Goal: Task Accomplishment & Management: Complete application form

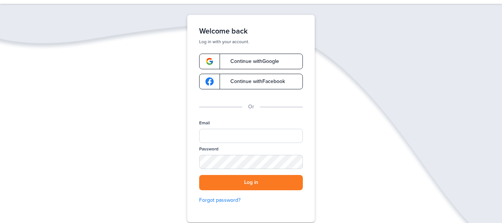
scroll to position [30, 0]
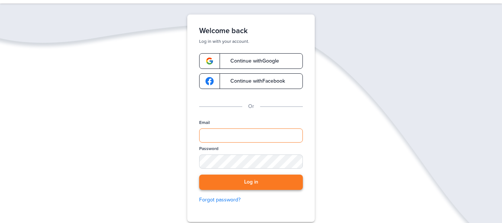
type input "**********"
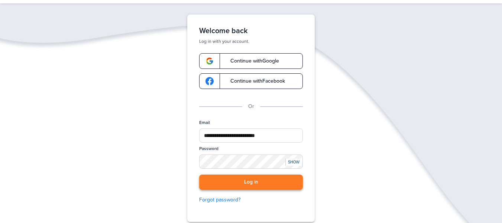
click at [255, 184] on button "Log in" at bounding box center [251, 181] width 104 height 15
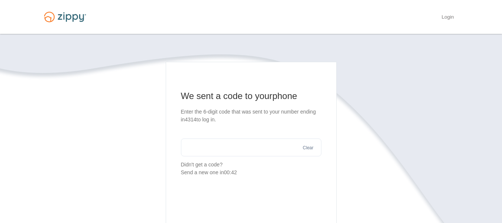
click at [231, 133] on section "We sent a code to your phone Enter the 6-digit code that was sent to your numbe…" at bounding box center [251, 133] width 140 height 86
click at [234, 143] on input "text" at bounding box center [251, 147] width 140 height 18
type input "******"
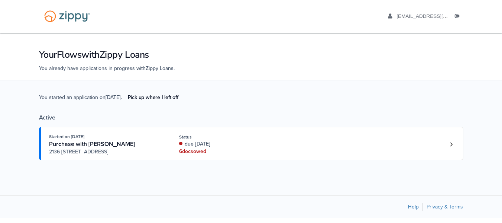
scroll to position [3, 0]
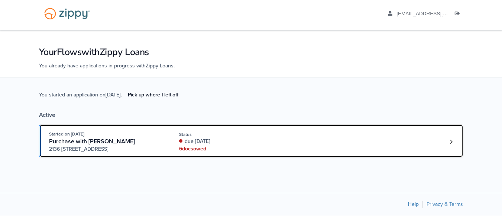
click at [242, 140] on div "due 23 days ago" at bounding box center [228, 140] width 99 height 7
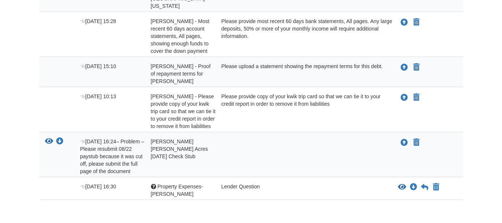
scroll to position [205, 0]
click at [398, 183] on icon "View Property Expenses- Jonathan" at bounding box center [402, 186] width 8 height 7
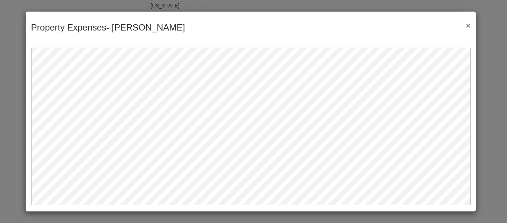
click at [467, 23] on button "×" at bounding box center [466, 26] width 9 height 8
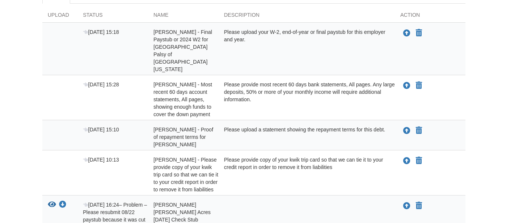
scroll to position [32, 0]
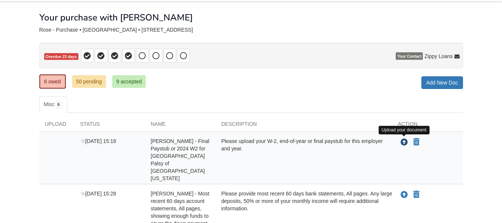
click at [408, 143] on icon "Upload Hailey Rose - Final Paystub or 2024 W2 for United Cerebral Palsy of West…" at bounding box center [403, 142] width 7 height 7
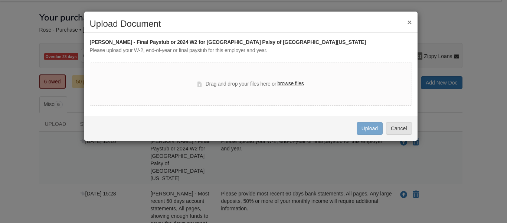
click at [295, 81] on label "browse files" at bounding box center [291, 84] width 26 height 8
click at [0, 0] on input "browse files" at bounding box center [0, 0] width 0 height 0
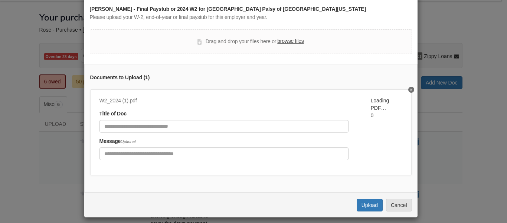
scroll to position [45, 0]
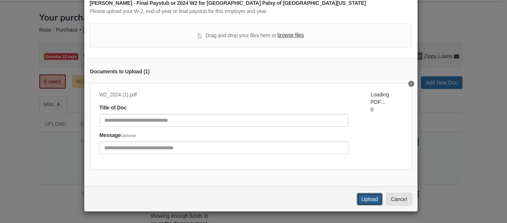
click at [372, 199] on button "Upload" at bounding box center [370, 198] width 26 height 13
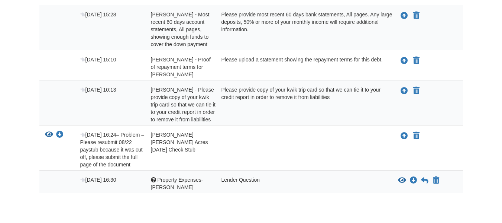
scroll to position [189, 0]
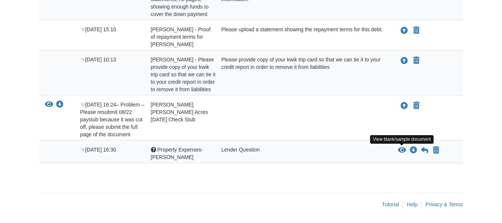
click at [402, 152] on icon "View Property Expenses- Jonathan" at bounding box center [402, 149] width 8 height 7
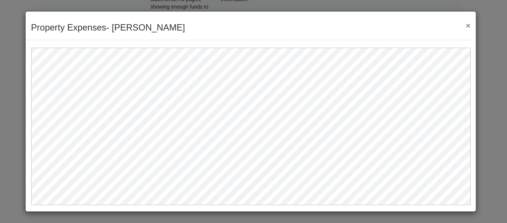
click at [470, 25] on button "×" at bounding box center [466, 26] width 9 height 8
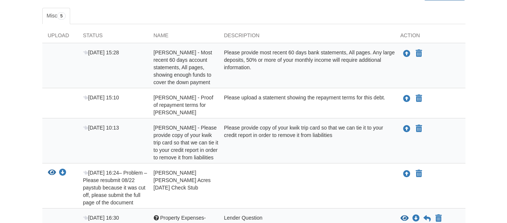
scroll to position [110, 0]
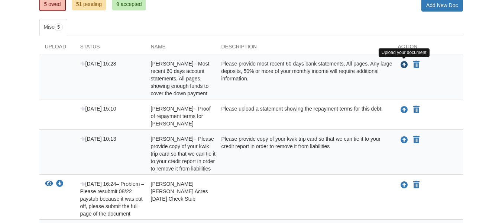
click at [403, 67] on icon "Upload Hailey Rose - Most recent 60 days account statements, All pages, showing…" at bounding box center [403, 64] width 7 height 7
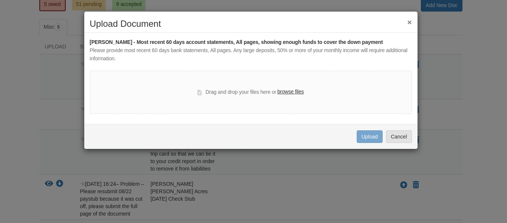
click at [282, 92] on label "browse files" at bounding box center [291, 92] width 26 height 8
click at [0, 0] on input "browse files" at bounding box center [0, 0] width 0 height 0
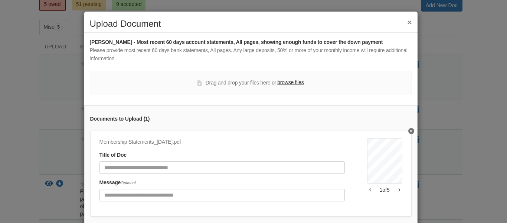
click at [284, 83] on label "browse files" at bounding box center [291, 82] width 26 height 8
click at [0, 0] on input "browse files" at bounding box center [0, 0] width 0 height 0
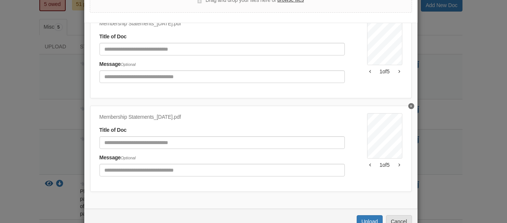
scroll to position [105, 0]
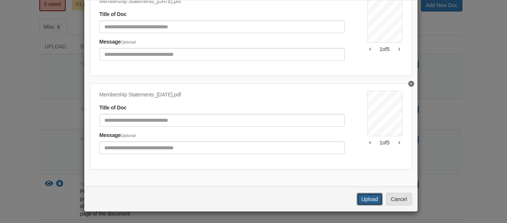
click at [376, 197] on button "Upload" at bounding box center [370, 198] width 26 height 13
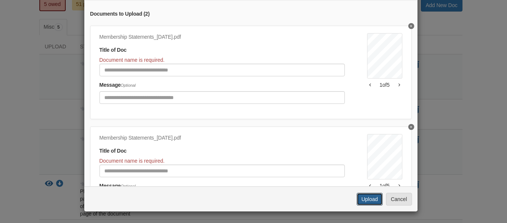
scroll to position [0, 0]
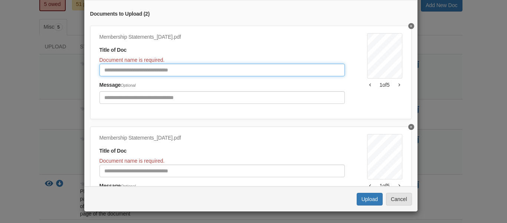
click at [244, 71] on input "Document Title" at bounding box center [223, 70] width 246 height 13
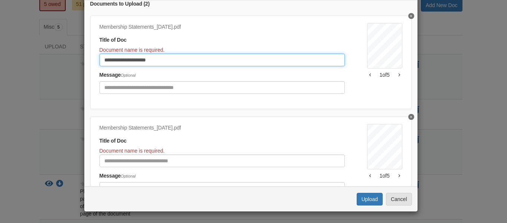
type input "**********"
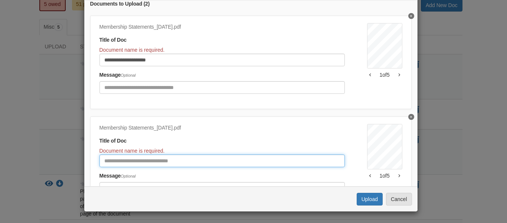
click at [189, 160] on input "Document Title" at bounding box center [223, 160] width 246 height 13
type input "**********"
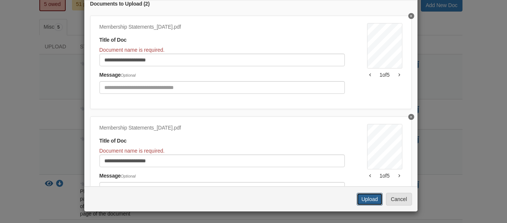
click at [377, 198] on button "Upload" at bounding box center [370, 198] width 26 height 13
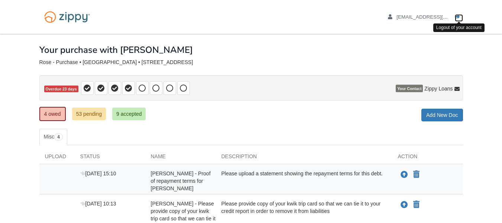
click at [458, 20] on link "Logout" at bounding box center [459, 17] width 8 height 7
